Goal: Task Accomplishment & Management: Complete application form

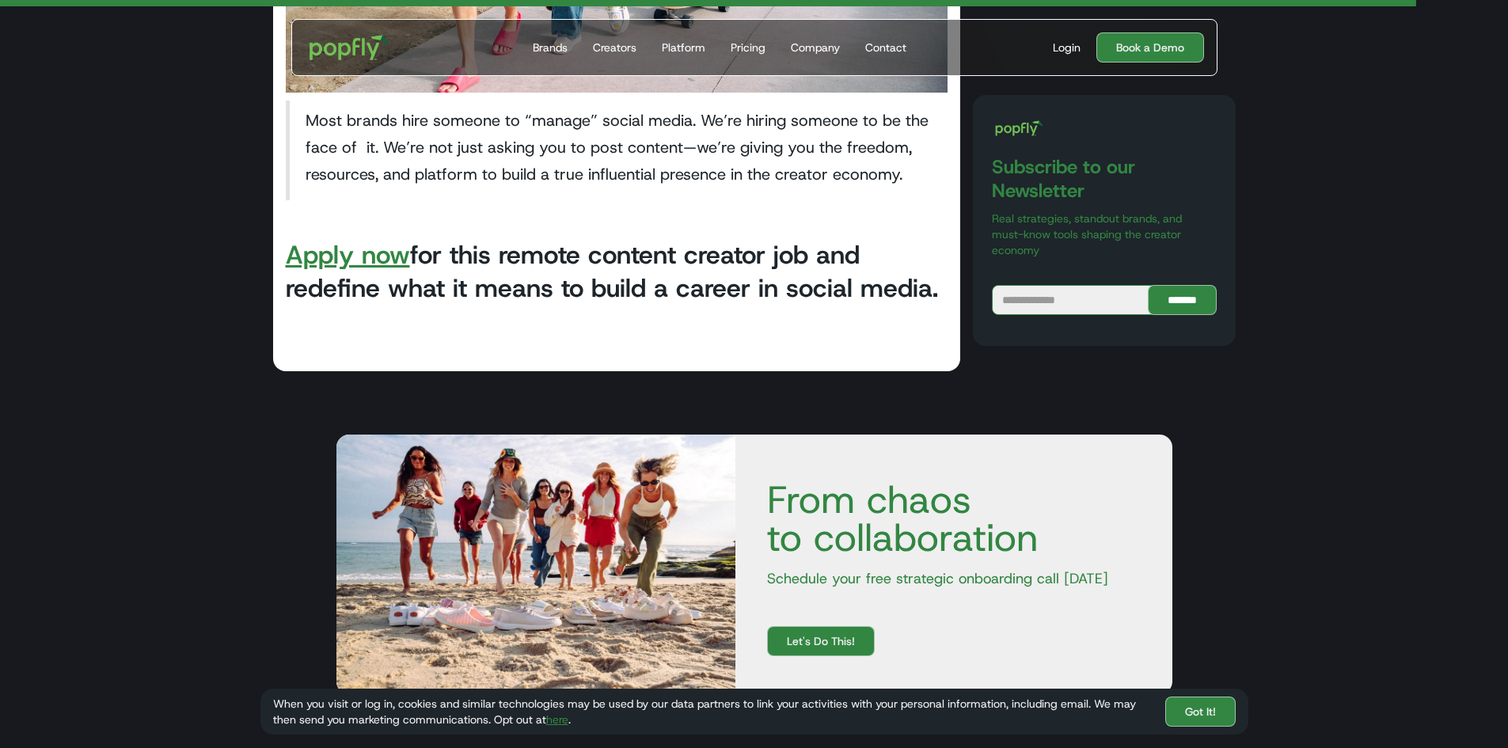
scroll to position [3268, 0]
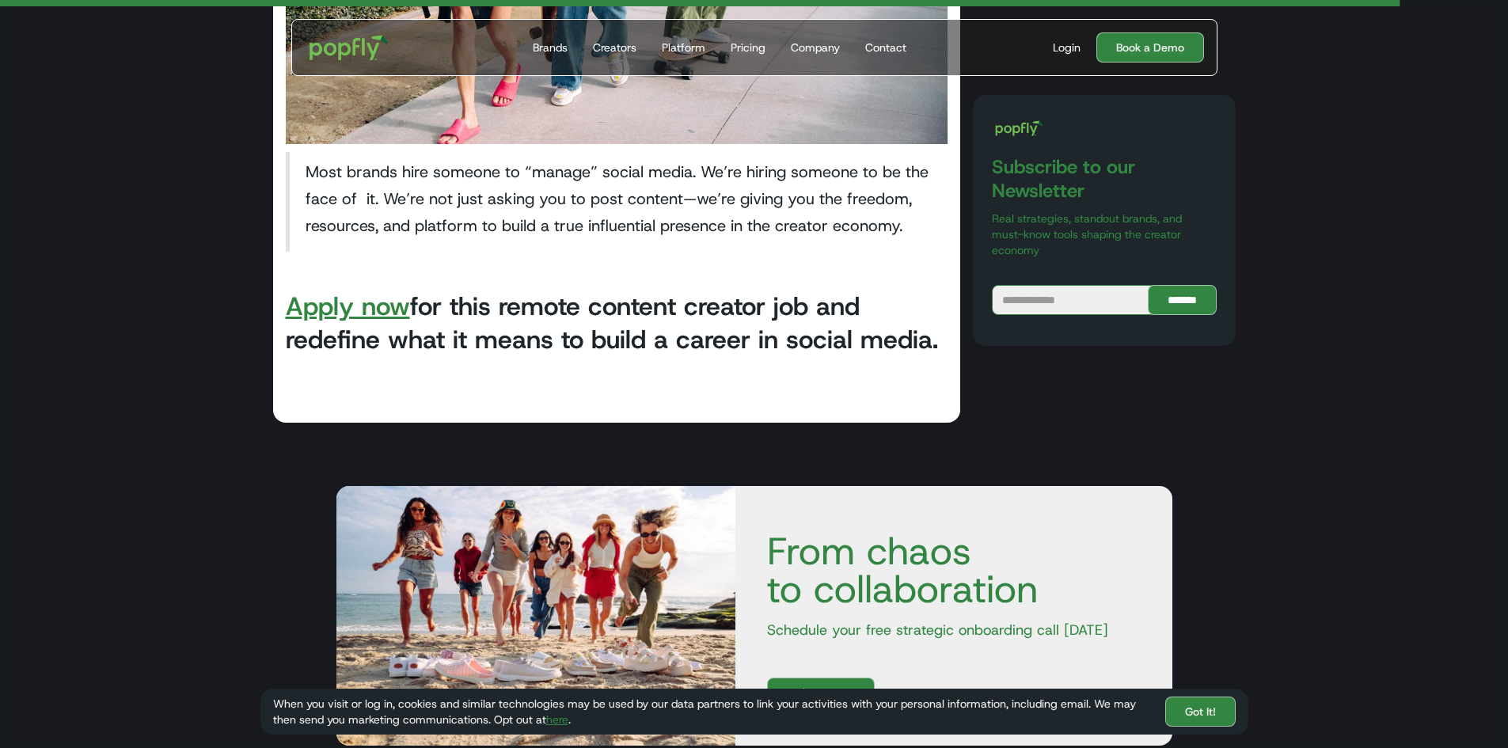
click at [381, 308] on link "Apply now" at bounding box center [348, 306] width 124 height 33
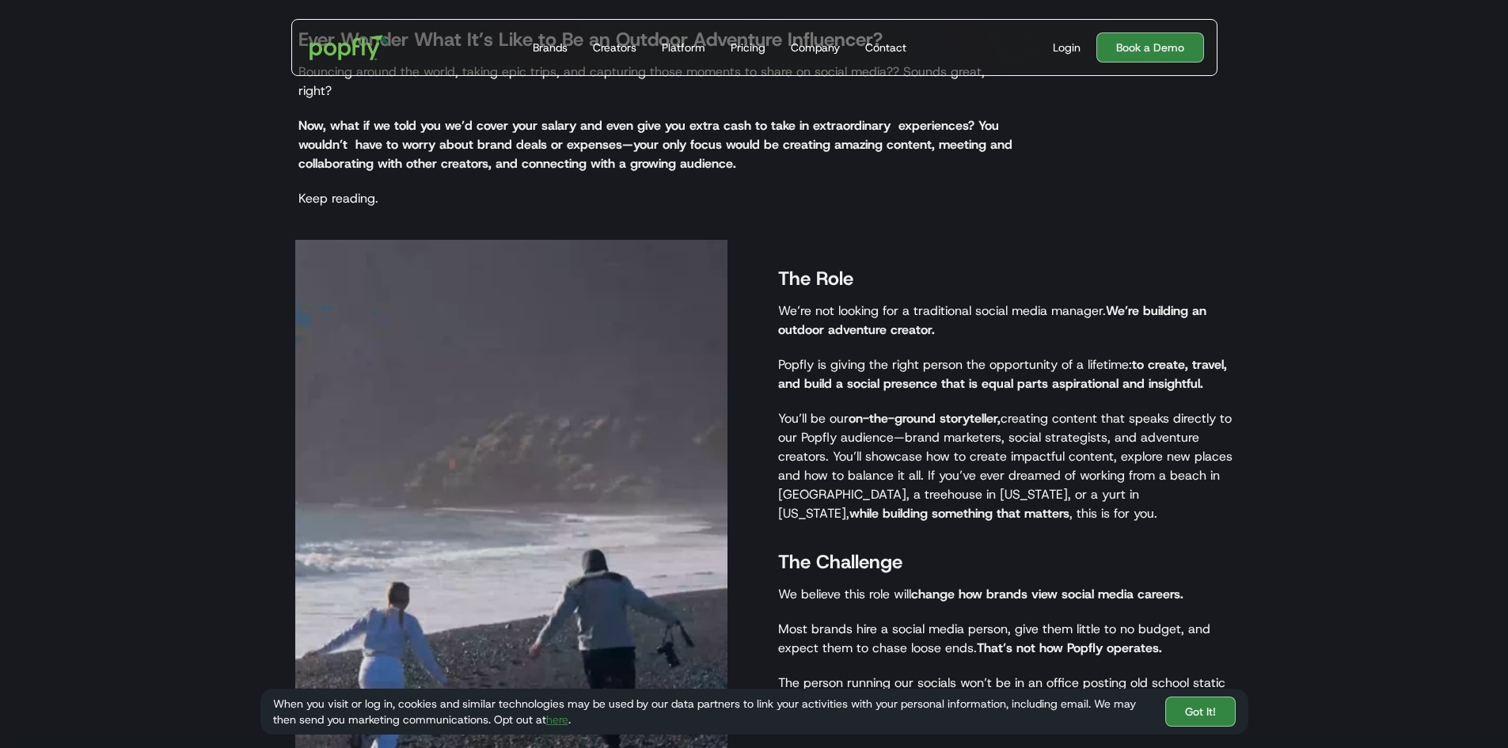
scroll to position [966, 0]
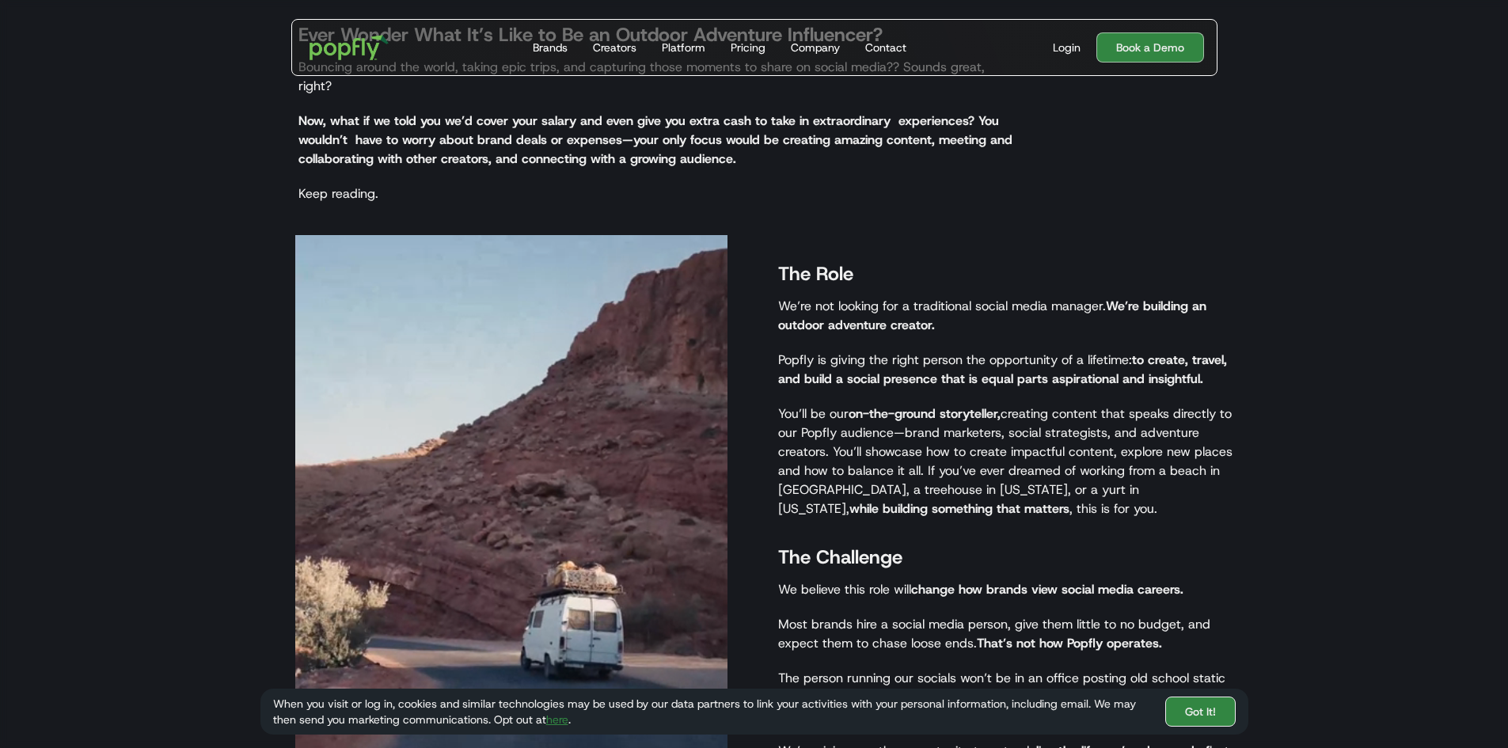
click at [1192, 713] on link "Got It!" at bounding box center [1201, 712] width 70 height 30
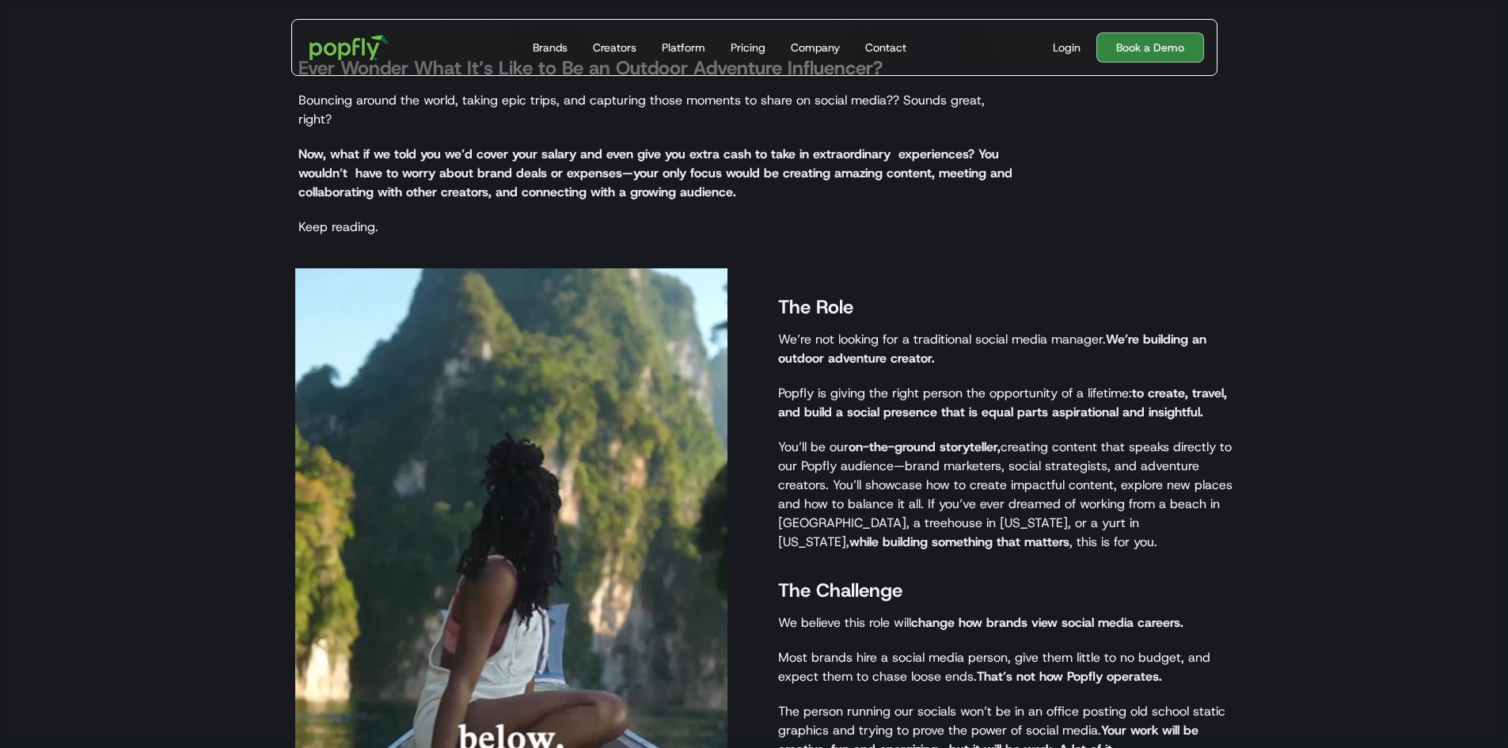
scroll to position [0, 0]
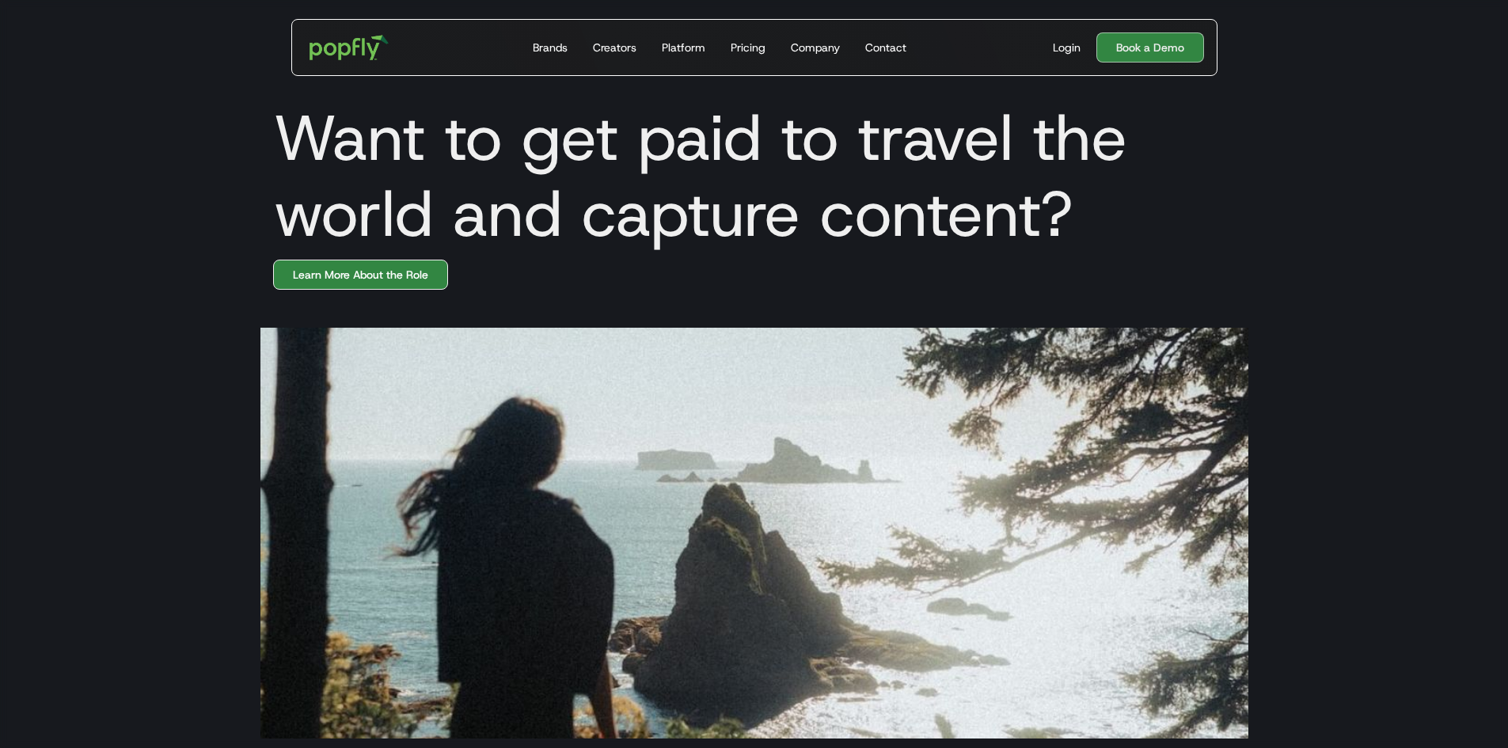
click at [371, 261] on link "Learn More About the Role" at bounding box center [360, 275] width 175 height 30
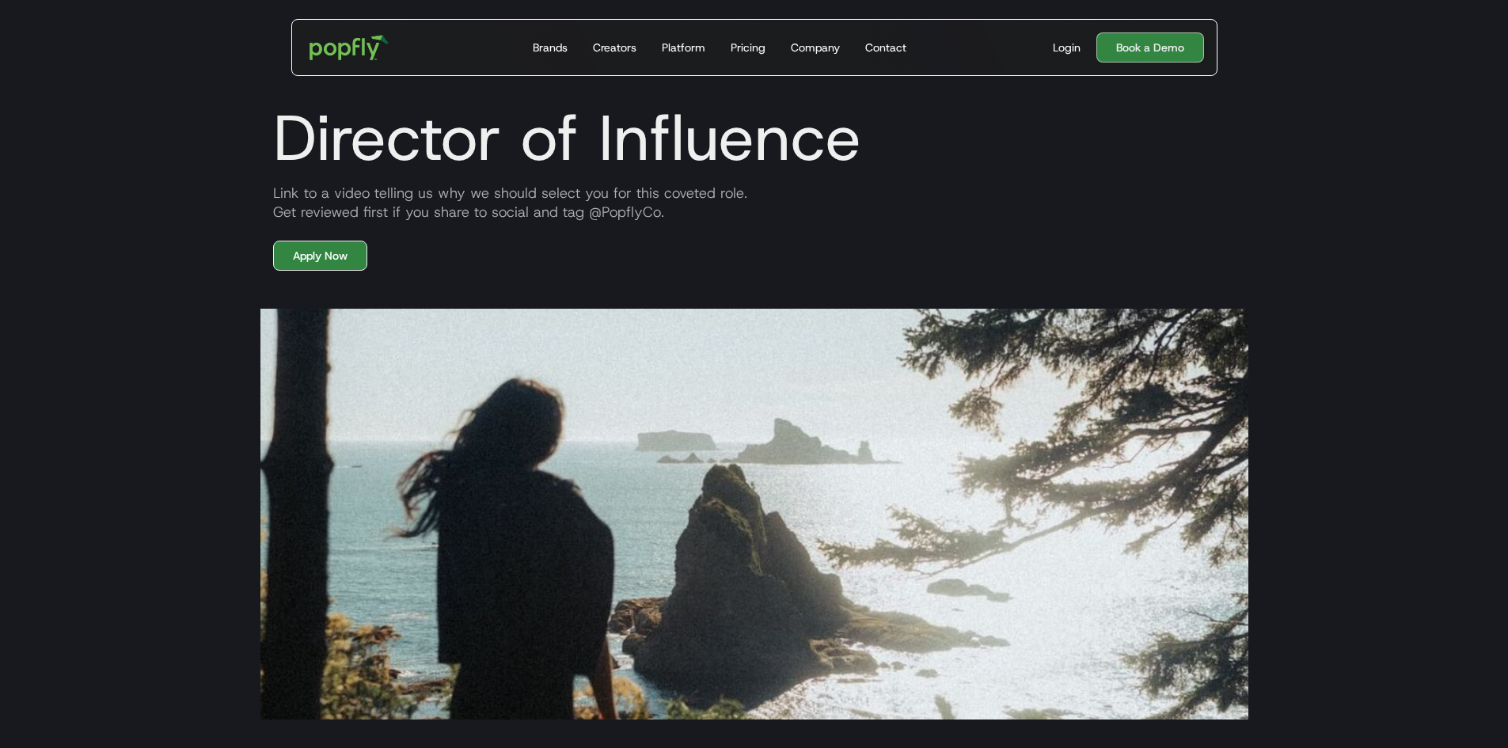
click at [330, 253] on link "Apply Now" at bounding box center [320, 256] width 94 height 30
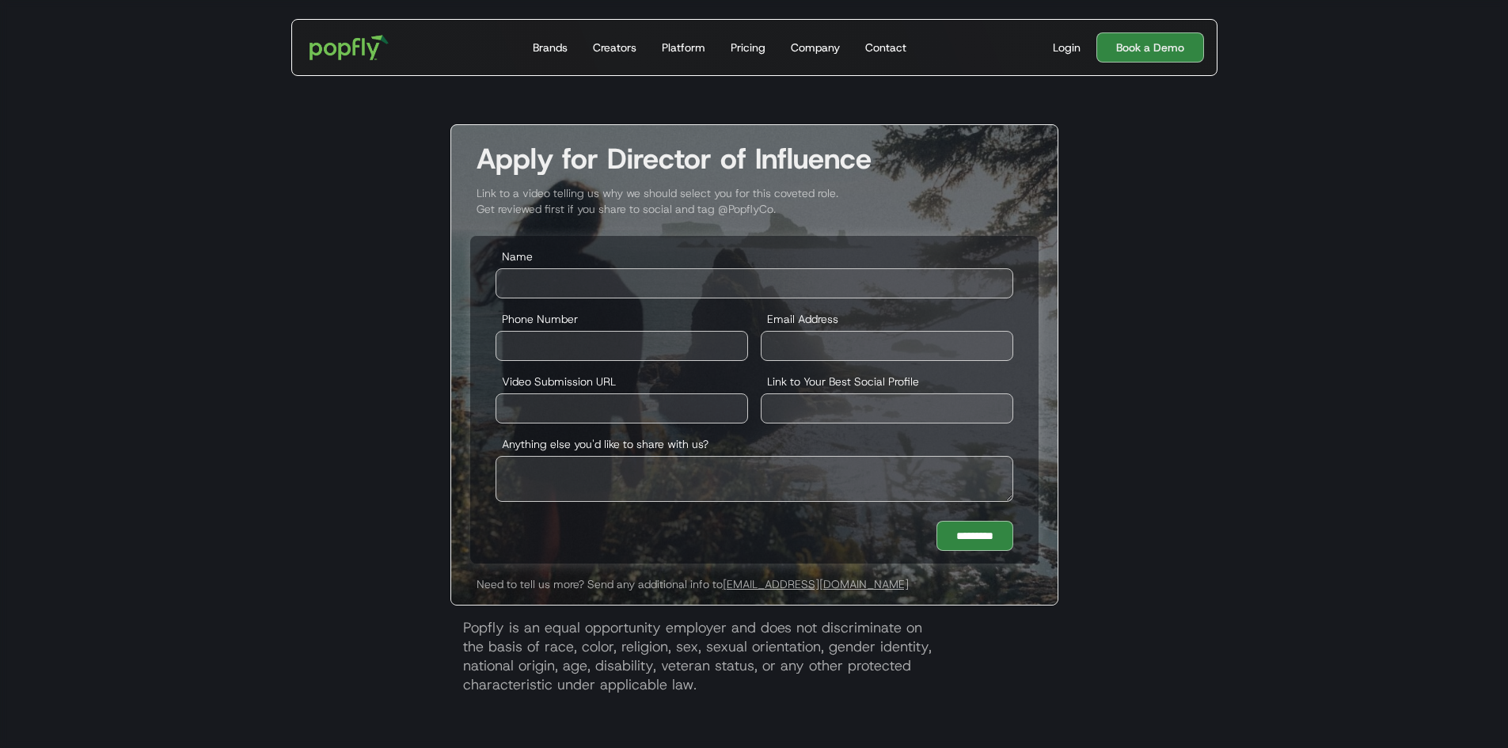
scroll to position [2943, 0]
